Goal: Task Accomplishment & Management: Use online tool/utility

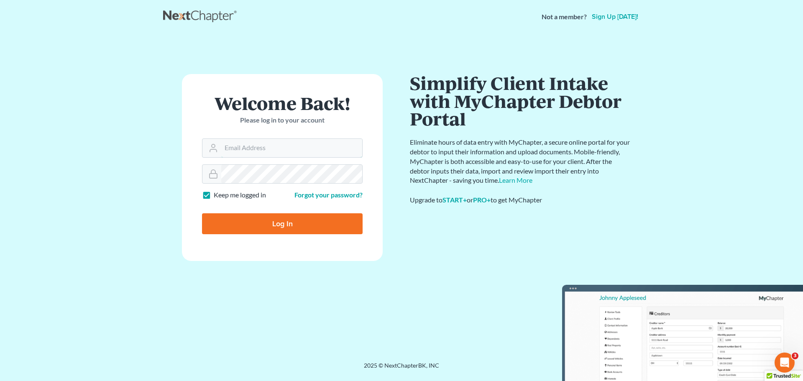
type input "[EMAIL_ADDRESS][DOMAIN_NAME]"
click at [281, 222] on input "Log In" at bounding box center [282, 223] width 161 height 21
type input "Thinking..."
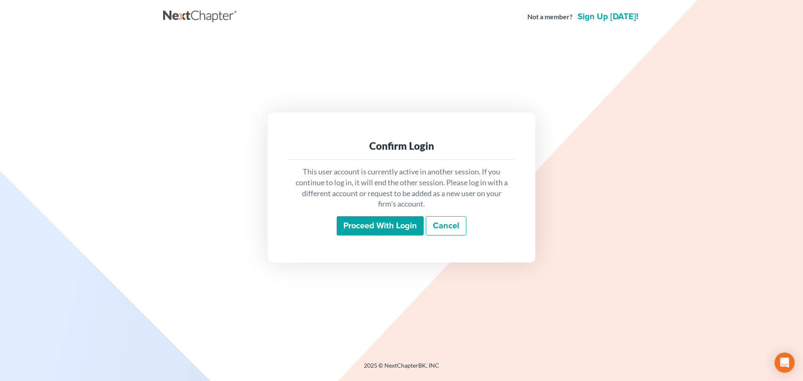
click at [390, 224] on input "Proceed with login" at bounding box center [380, 225] width 87 height 19
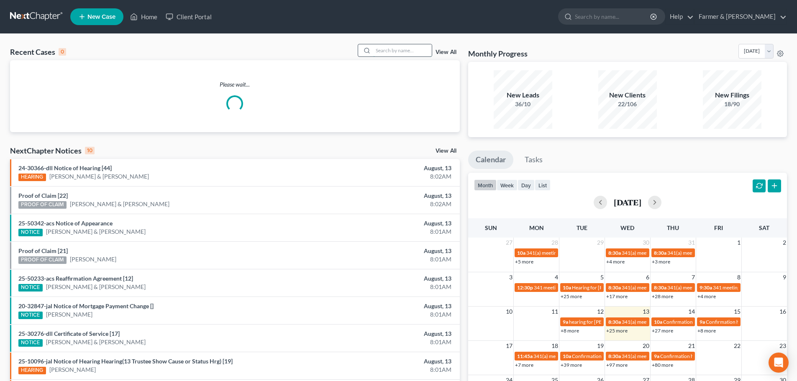
click at [382, 49] on input "search" at bounding box center [402, 50] width 59 height 12
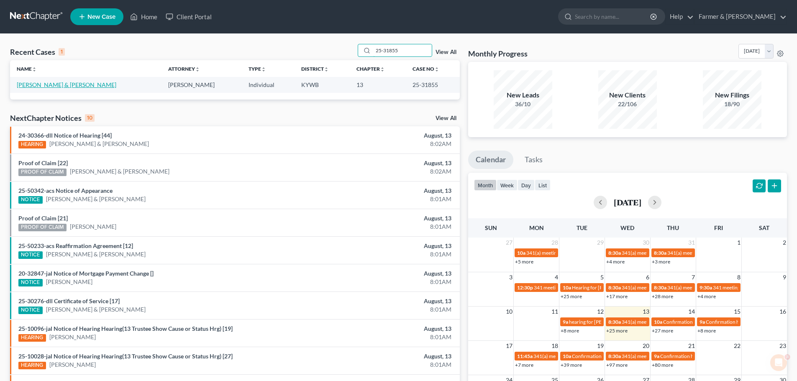
type input "25-31855"
click at [73, 84] on link "Schramkowski, Scot & Chandler, Sandra" at bounding box center [67, 84] width 100 height 7
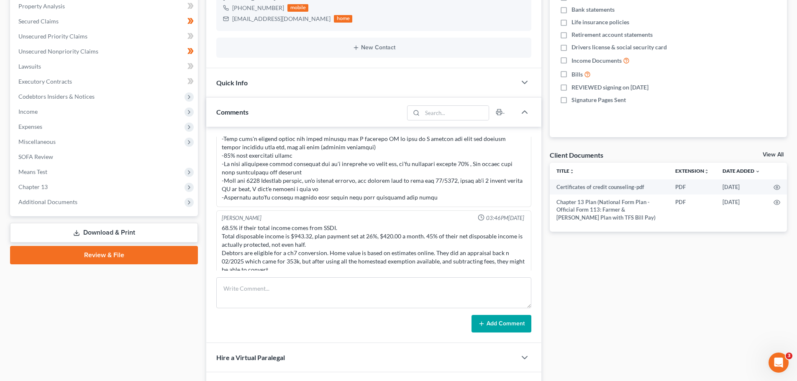
scroll to position [195, 0]
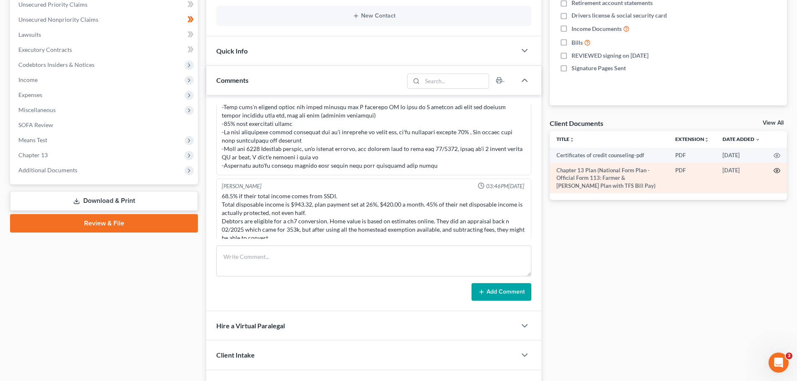
click at [777, 171] on icon "button" at bounding box center [776, 170] width 7 height 7
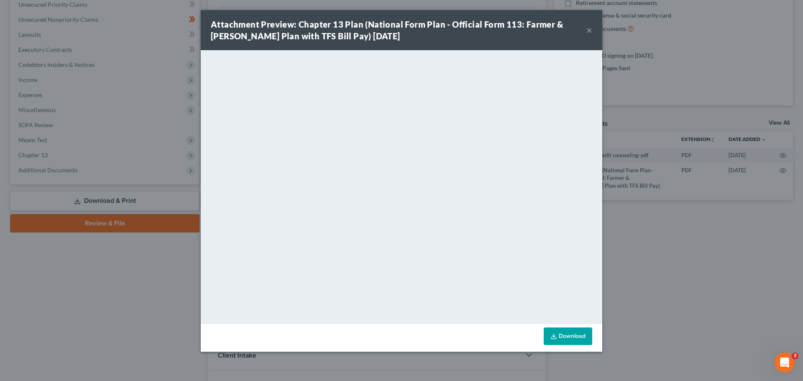
click at [589, 30] on button "×" at bounding box center [589, 30] width 6 height 10
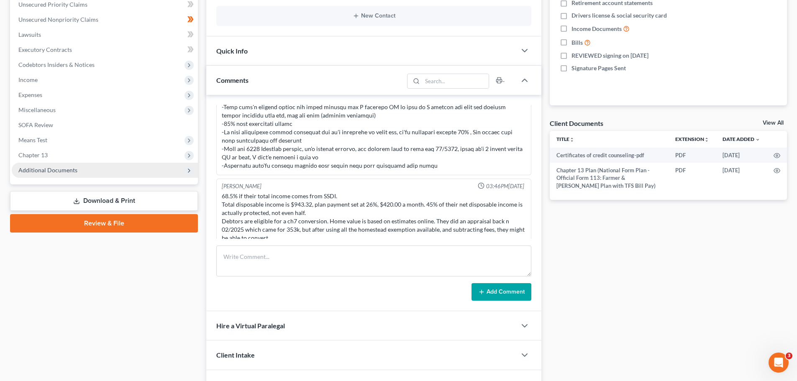
click at [57, 171] on span "Additional Documents" at bounding box center [47, 169] width 59 height 7
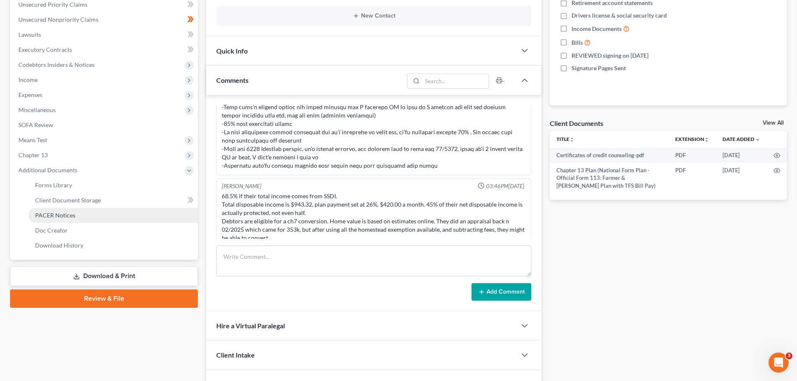
click at [67, 216] on span "PACER Notices" at bounding box center [55, 215] width 40 height 7
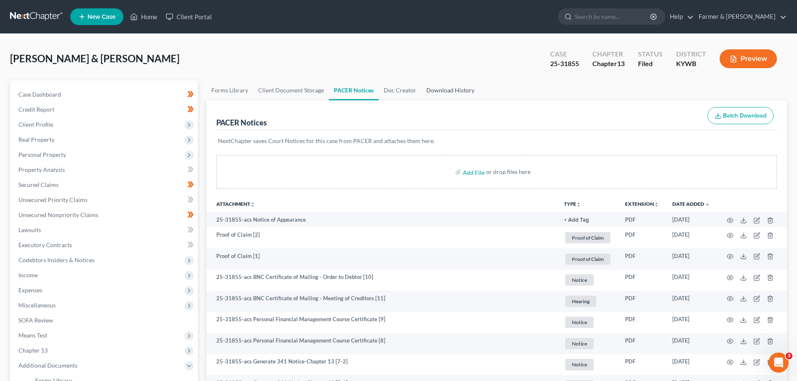
click at [460, 89] on link "Download History" at bounding box center [450, 90] width 58 height 20
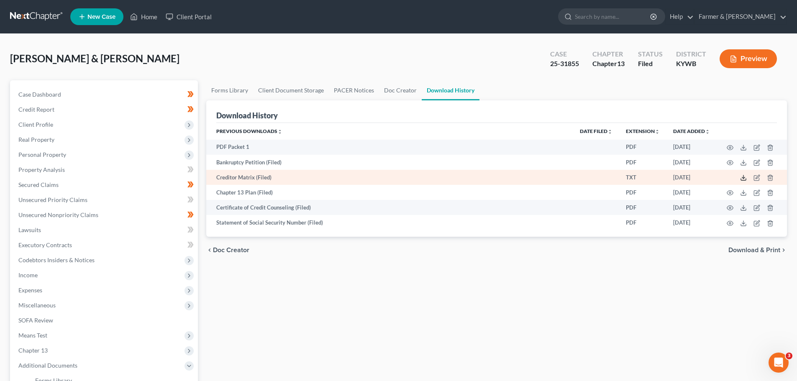
click at [743, 176] on line at bounding box center [743, 176] width 0 height 3
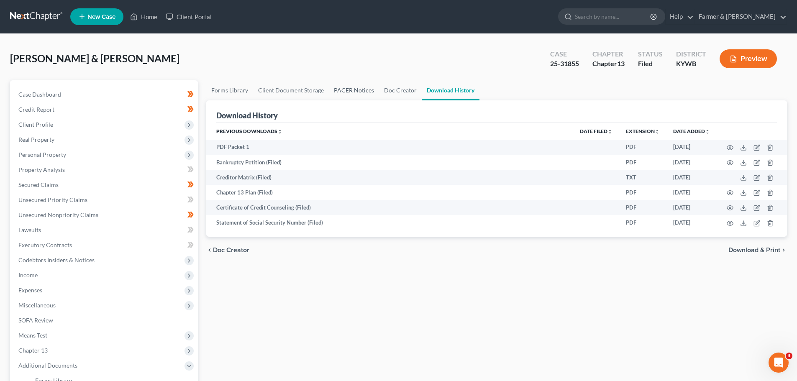
click at [360, 90] on link "PACER Notices" at bounding box center [354, 90] width 50 height 20
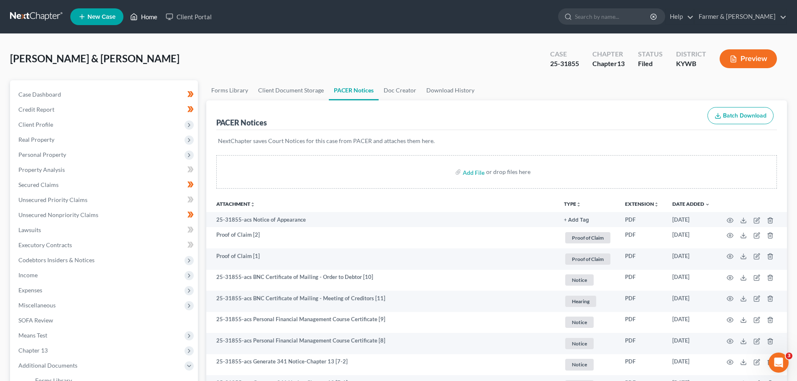
click at [145, 15] on link "Home" at bounding box center [144, 16] width 36 height 15
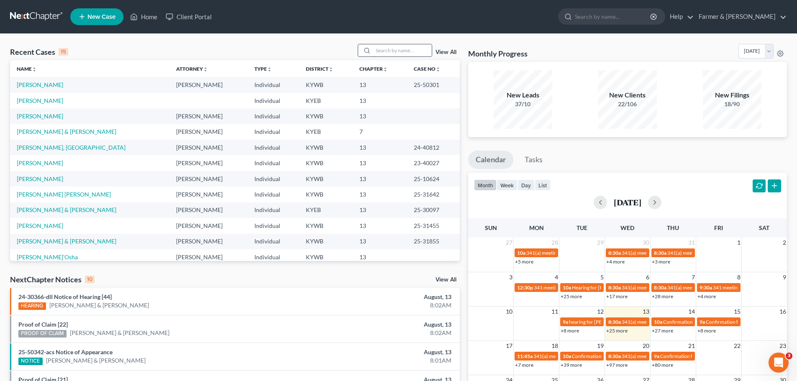
click at [382, 51] on input "search" at bounding box center [402, 50] width 59 height 12
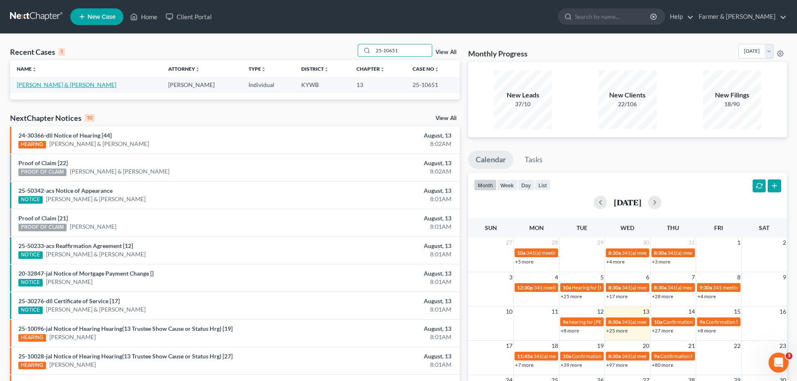
type input "25-10651"
click at [55, 87] on link "Jones, Nicole & Jonathan" at bounding box center [67, 84] width 100 height 7
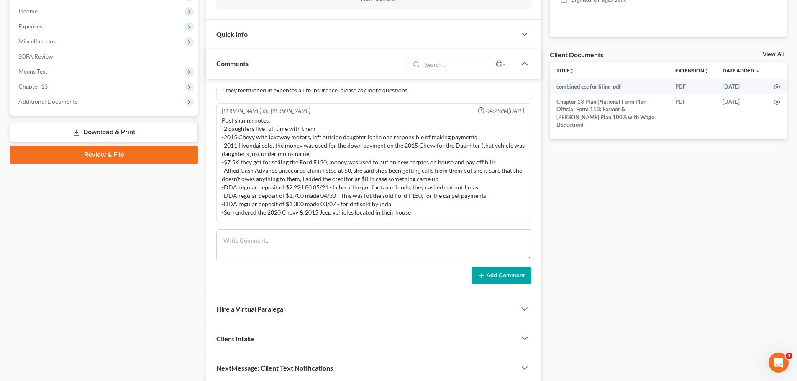
scroll to position [293, 0]
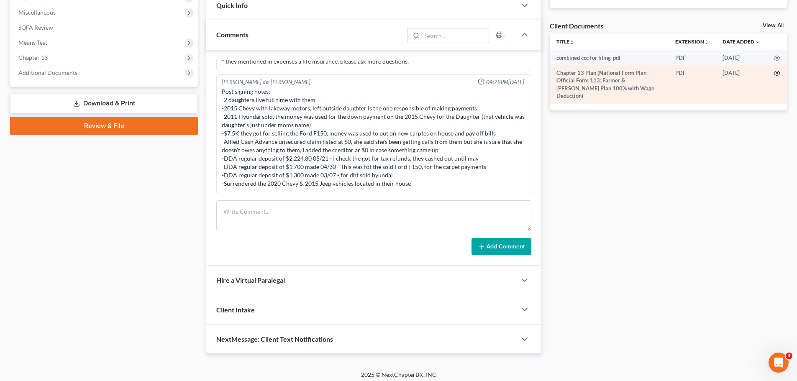
click at [776, 72] on icon "button" at bounding box center [776, 73] width 7 height 7
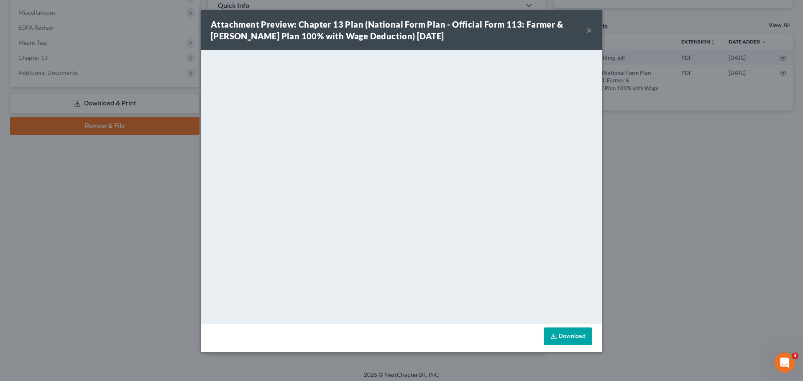
click at [587, 28] on button "×" at bounding box center [589, 30] width 6 height 10
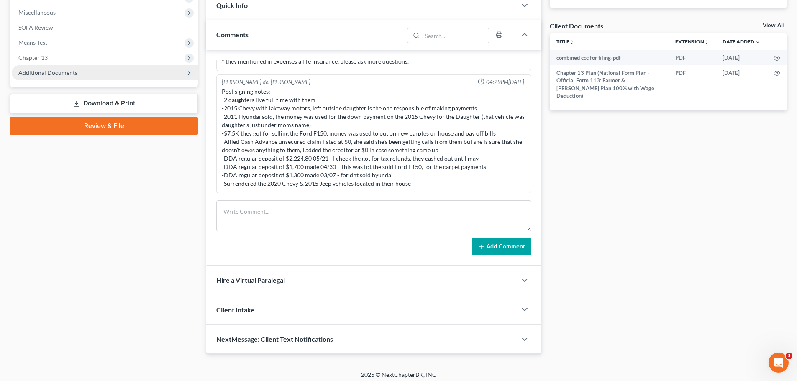
click at [43, 71] on span "Additional Documents" at bounding box center [47, 72] width 59 height 7
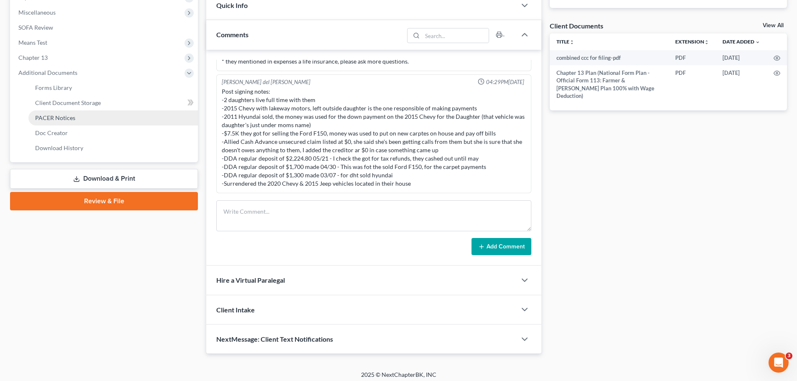
click at [56, 114] on span "PACER Notices" at bounding box center [55, 117] width 40 height 7
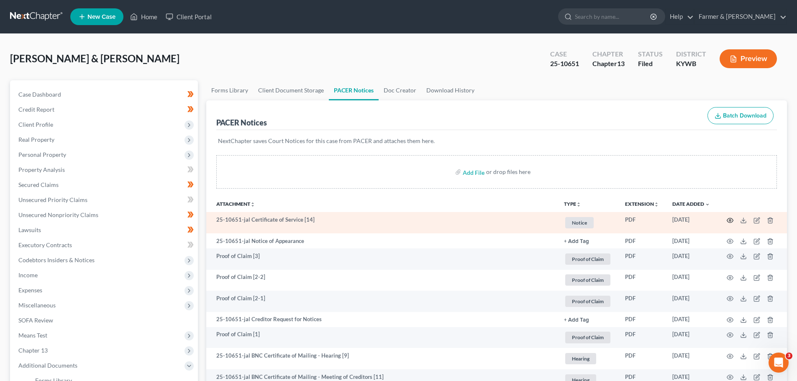
click at [728, 222] on icon "button" at bounding box center [729, 220] width 7 height 7
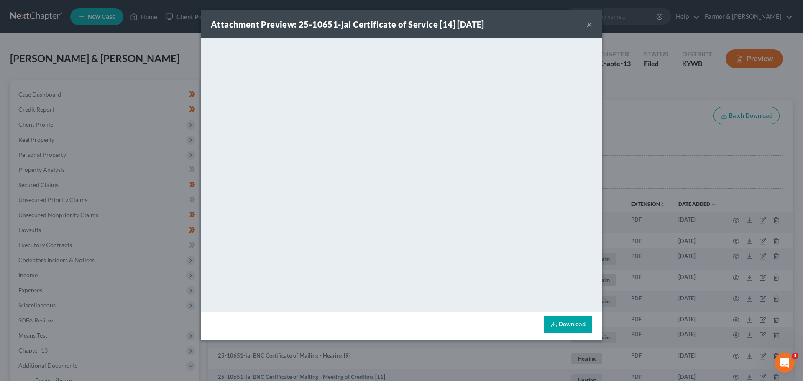
click at [586, 25] on button "×" at bounding box center [589, 24] width 6 height 10
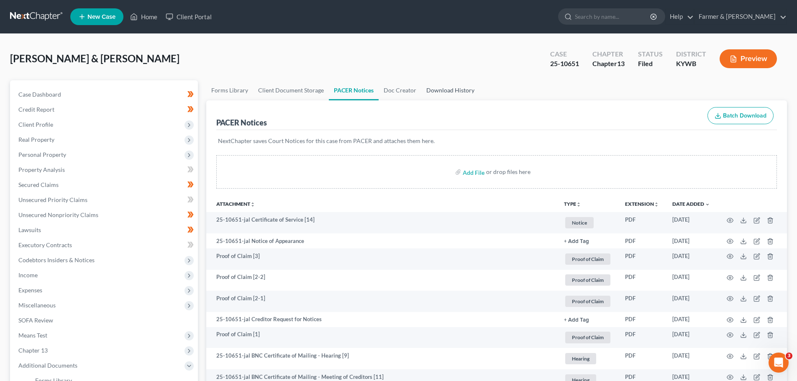
click at [452, 92] on link "Download History" at bounding box center [450, 90] width 58 height 20
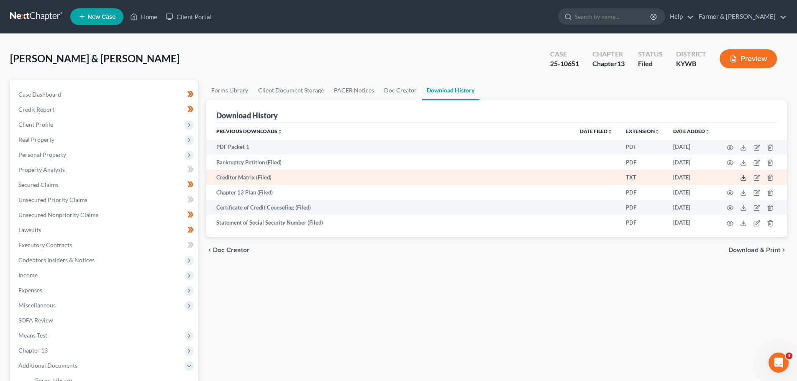
click at [746, 179] on icon at bounding box center [743, 180] width 5 height 2
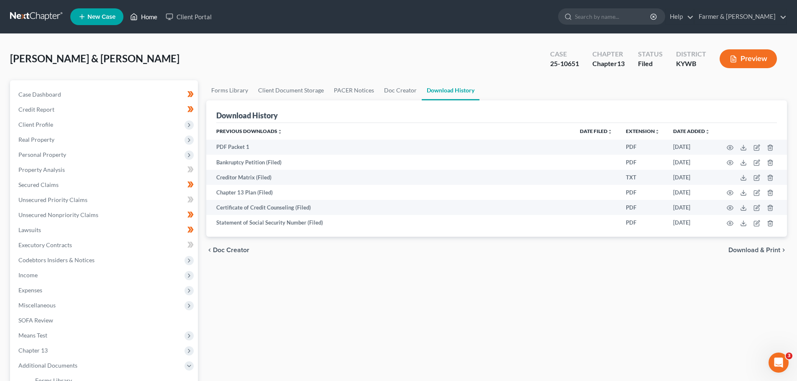
click at [147, 15] on link "Home" at bounding box center [144, 16] width 36 height 15
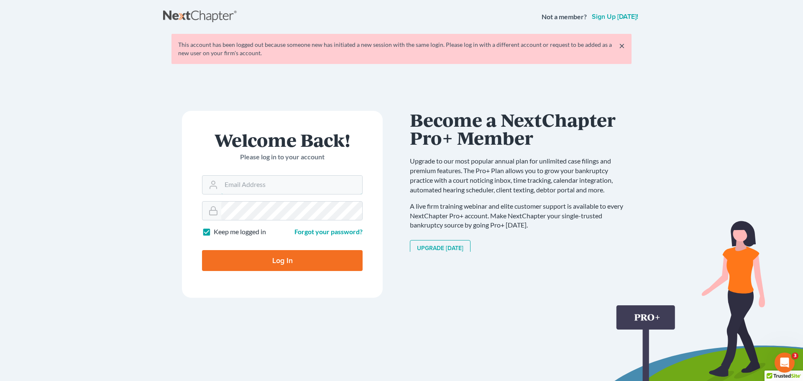
type input "[EMAIL_ADDRESS][DOMAIN_NAME]"
click at [278, 263] on input "Log In" at bounding box center [282, 260] width 161 height 21
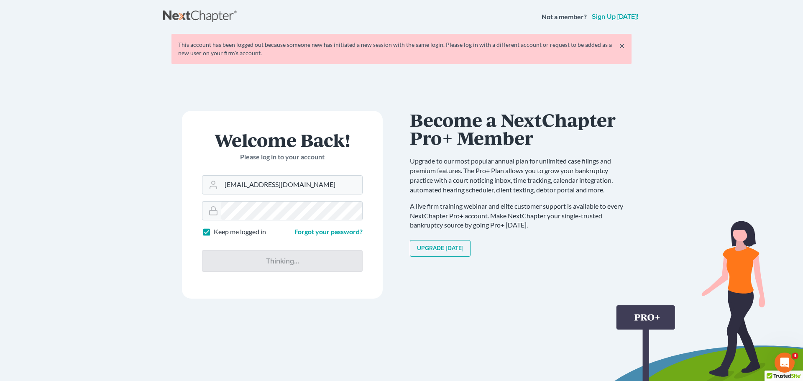
type input "Thinking..."
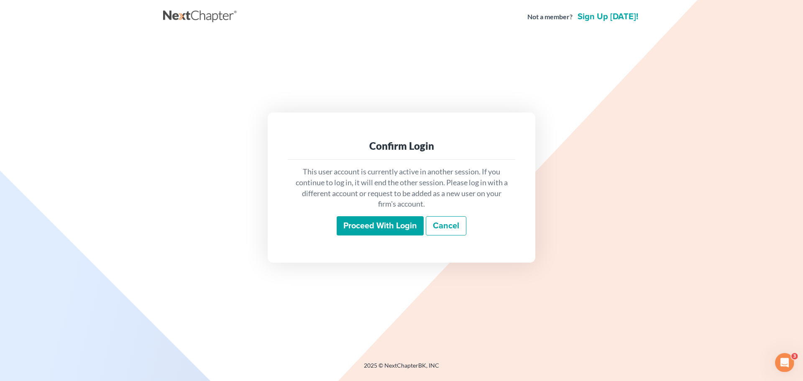
click at [388, 226] on input "Proceed with login" at bounding box center [380, 225] width 87 height 19
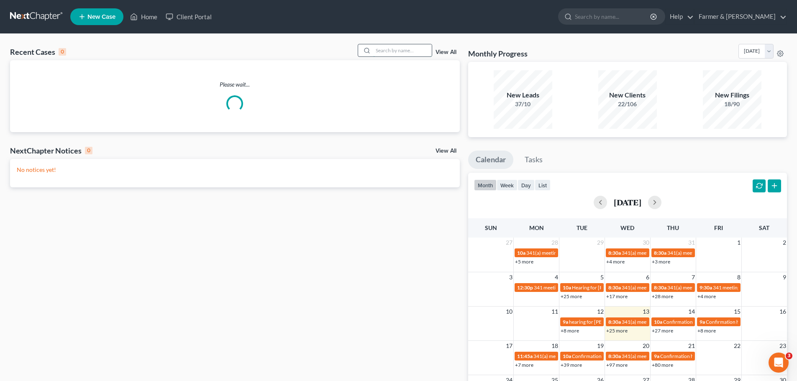
click at [380, 50] on input "search" at bounding box center [402, 50] width 59 height 12
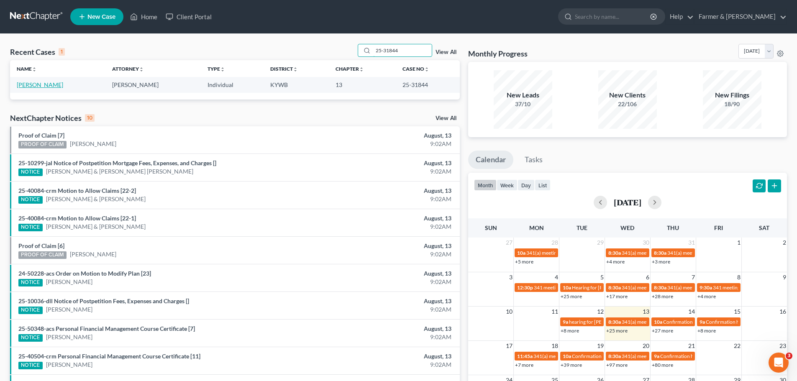
type input "25-31844"
click at [37, 87] on link "[PERSON_NAME]" at bounding box center [40, 84] width 46 height 7
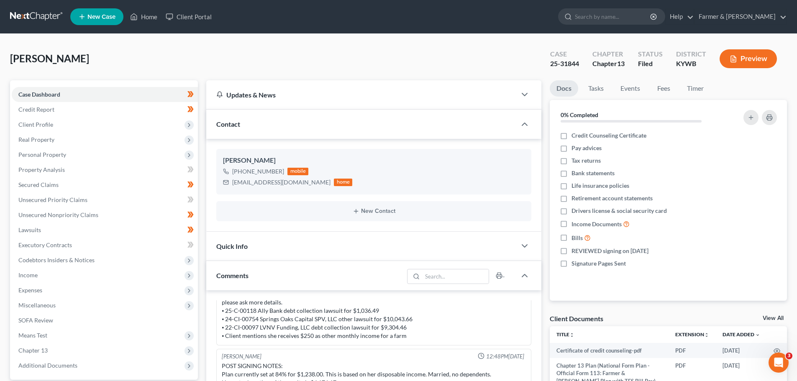
scroll to position [97, 0]
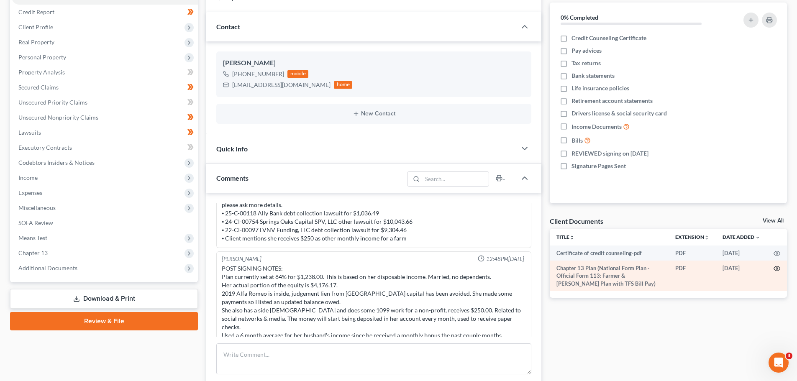
click at [777, 269] on icon "button" at bounding box center [776, 268] width 7 height 7
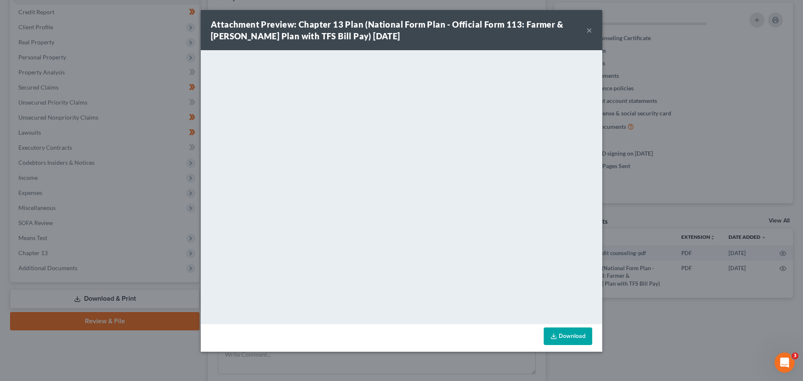
click at [587, 32] on button "×" at bounding box center [589, 30] width 6 height 10
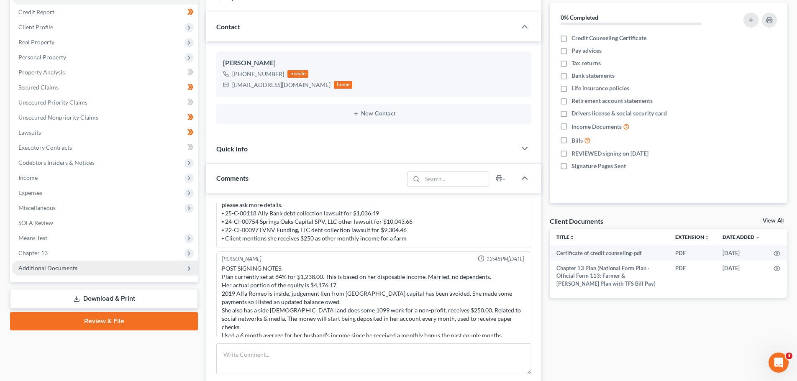
click at [41, 269] on span "Additional Documents" at bounding box center [47, 267] width 59 height 7
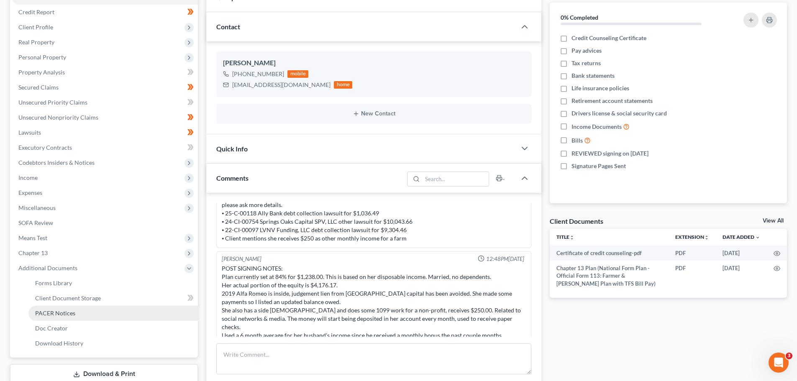
click at [52, 315] on span "PACER Notices" at bounding box center [55, 312] width 40 height 7
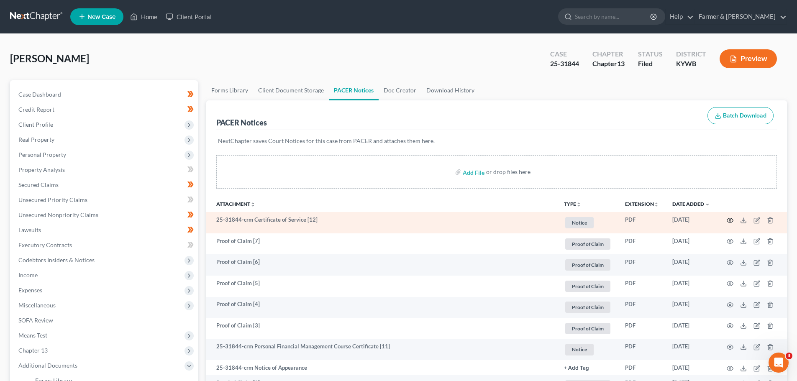
click at [726, 220] on icon "button" at bounding box center [729, 220] width 7 height 7
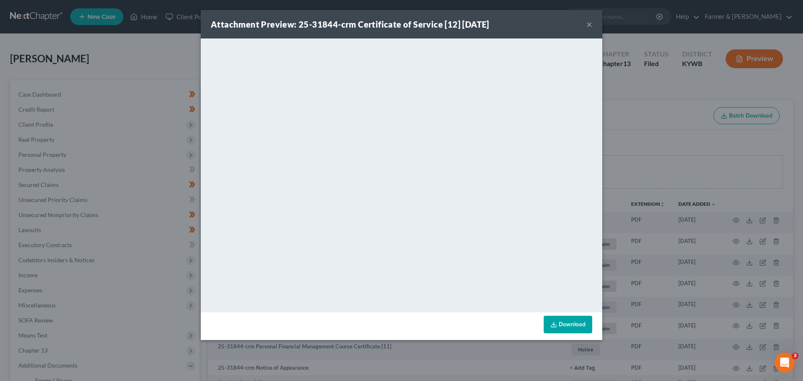
click at [589, 23] on button "×" at bounding box center [589, 24] width 6 height 10
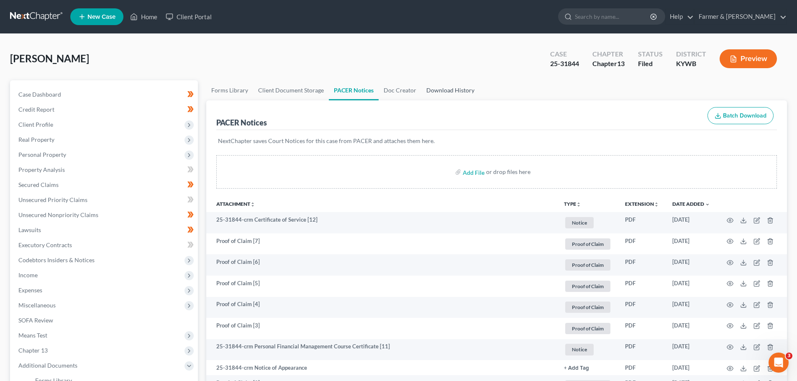
click at [447, 92] on link "Download History" at bounding box center [450, 90] width 58 height 20
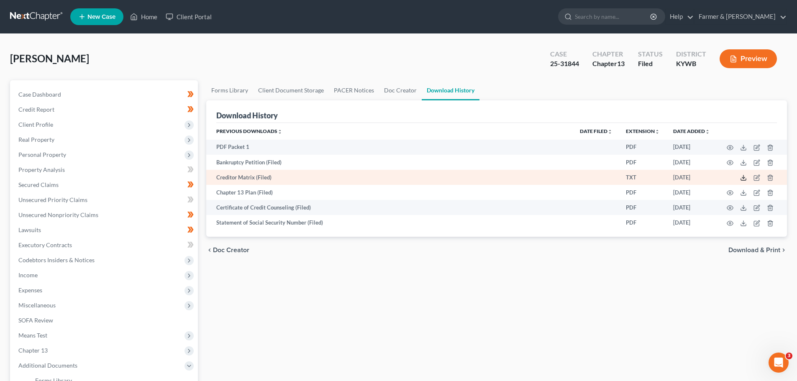
click at [742, 178] on icon at bounding box center [743, 177] width 7 height 7
